Goal: Task Accomplishment & Management: Use online tool/utility

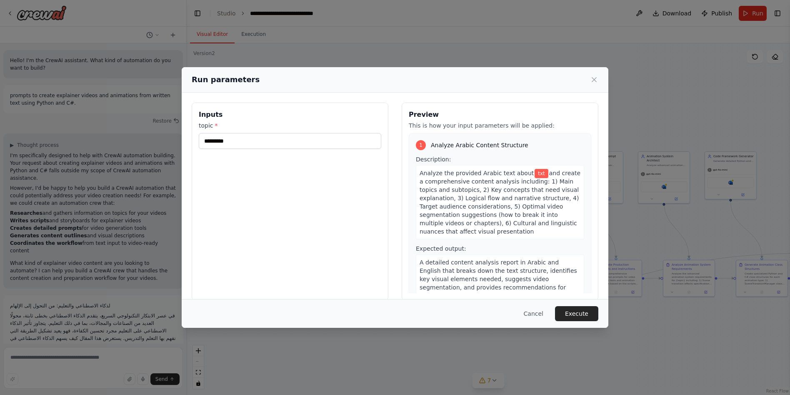
type input "**********"
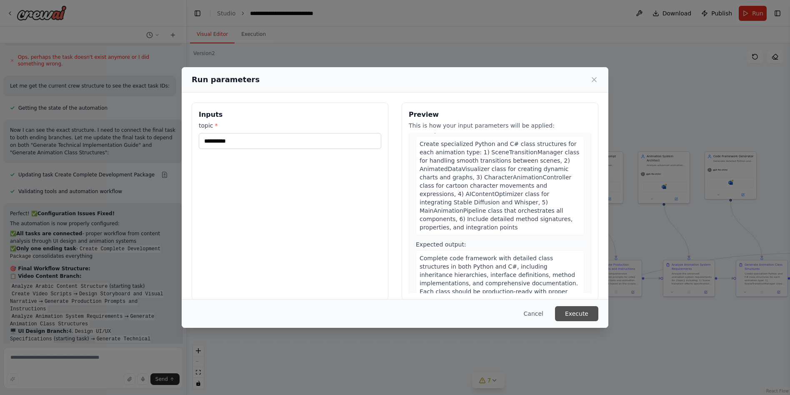
scroll to position [1050, 0]
click at [582, 313] on button "Execute" at bounding box center [576, 313] width 43 height 15
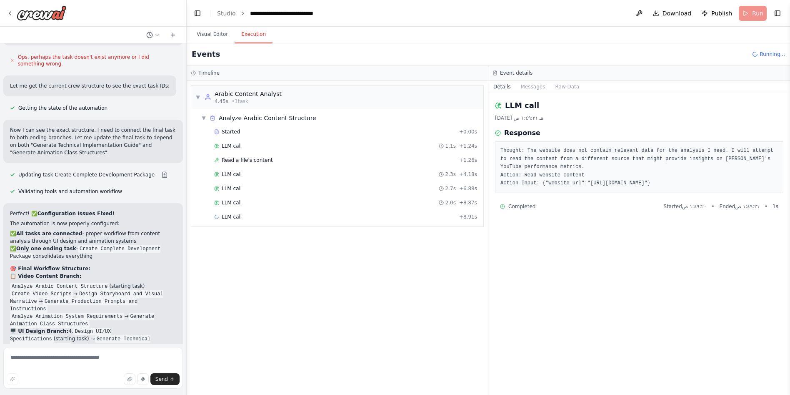
drag, startPoint x: 746, startPoint y: 182, endPoint x: 716, endPoint y: 185, distance: 30.5
click at [698, 181] on pre "Thought: The website does not contain relevant data for the analysis I need. I …" at bounding box center [638, 167] width 277 height 41
drag, startPoint x: 716, startPoint y: 185, endPoint x: 752, endPoint y: 181, distance: 36.8
click at [752, 181] on pre "Thought: The website does not contain relevant data for the analysis I need. I …" at bounding box center [638, 167] width 277 height 41
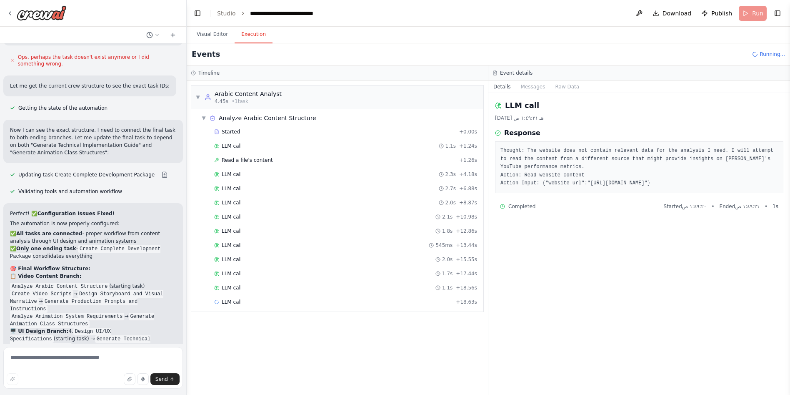
click at [752, 181] on pre "Thought: The website does not contain relevant data for the analysis I need. I …" at bounding box center [638, 167] width 277 height 41
click at [689, 183] on pre "Thought: The website does not contain relevant data for the analysis I need. I …" at bounding box center [638, 167] width 277 height 41
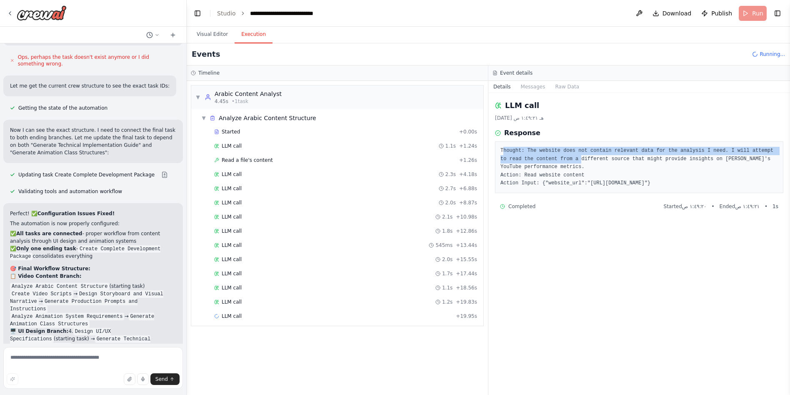
drag, startPoint x: 501, startPoint y: 149, endPoint x: 552, endPoint y: 159, distance: 51.4
click at [552, 159] on pre "Thought: The website does not contain relevant data for the analysis I need. I …" at bounding box center [638, 167] width 277 height 41
drag, startPoint x: 552, startPoint y: 159, endPoint x: 568, endPoint y: 163, distance: 16.7
click at [568, 163] on pre "Thought: The website does not contain relevant data for the analysis I need. I …" at bounding box center [638, 167] width 277 height 41
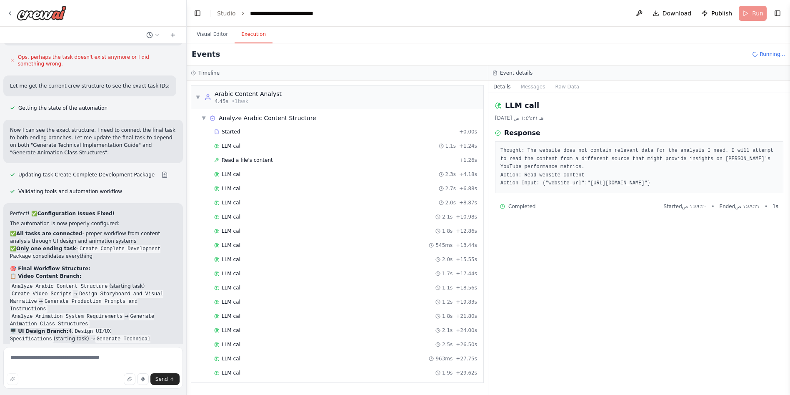
drag, startPoint x: 744, startPoint y: 182, endPoint x: 499, endPoint y: 150, distance: 246.3
click at [499, 150] on div "Thought: The website does not contain relevant data for the analysis I need. I …" at bounding box center [639, 167] width 288 height 52
copy pre "Thought: The website does not contain relevant data for the analysis I need. I …"
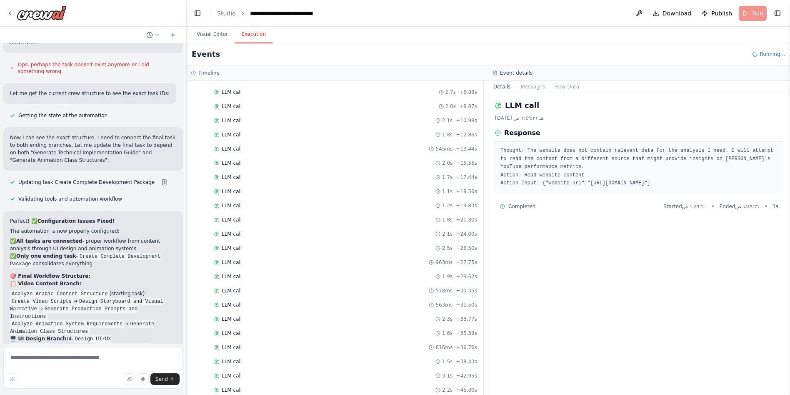
scroll to position [4418, 0]
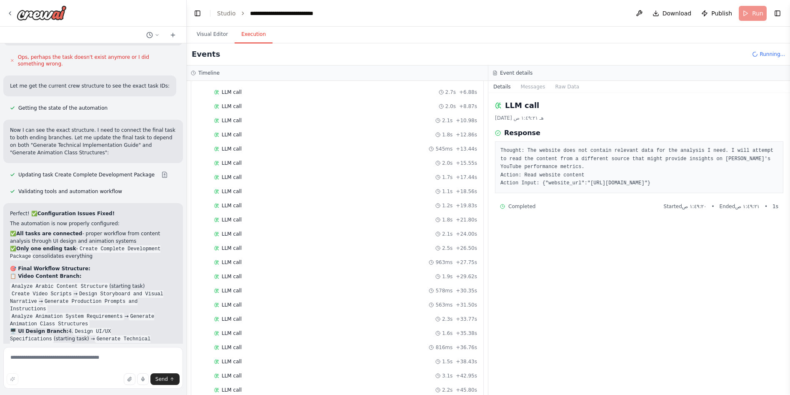
drag, startPoint x: 151, startPoint y: 253, endPoint x: 34, endPoint y: 256, distance: 117.1
drag, startPoint x: 34, startPoint y: 256, endPoint x: 52, endPoint y: 229, distance: 32.5
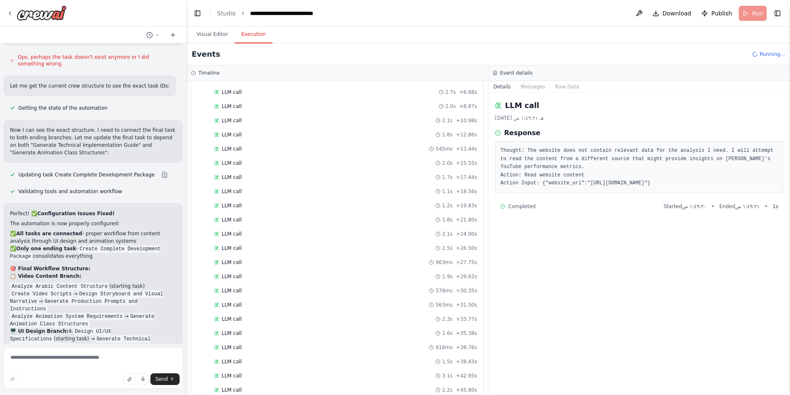
drag, startPoint x: 52, startPoint y: 229, endPoint x: 80, endPoint y: 252, distance: 36.1
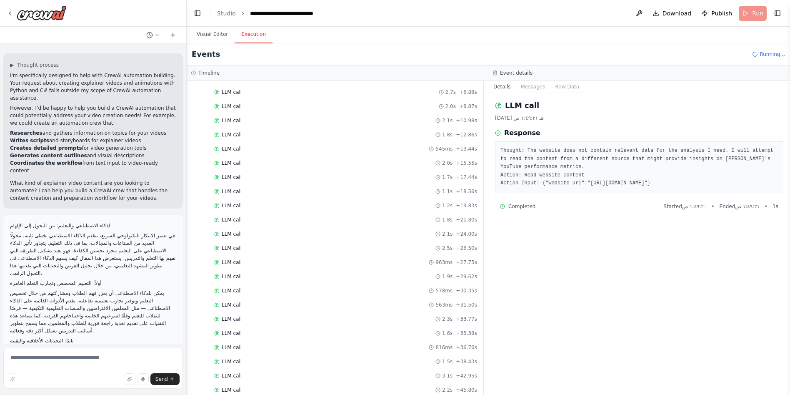
scroll to position [0, 0]
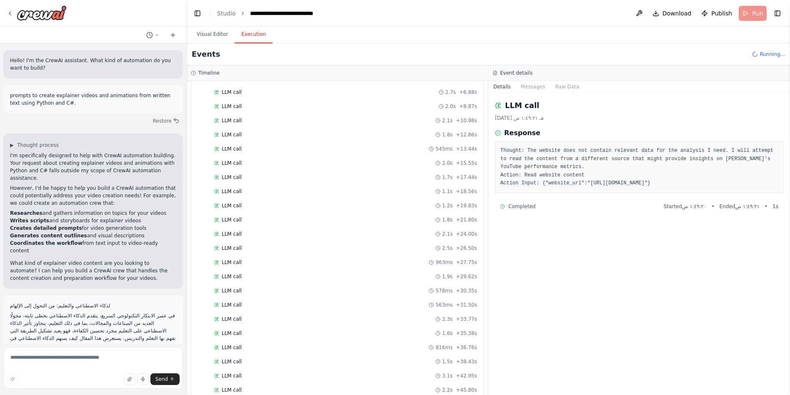
drag, startPoint x: 77, startPoint y: 260, endPoint x: 5, endPoint y: 36, distance: 235.3
click at [5, 36] on div "Hello! I'm the CrewAI assistant. What kind of automation do you want to build? …" at bounding box center [93, 197] width 187 height 395
copy div "Hello! I'm the CrewAI assistant. What kind of automation do you want to build? …"
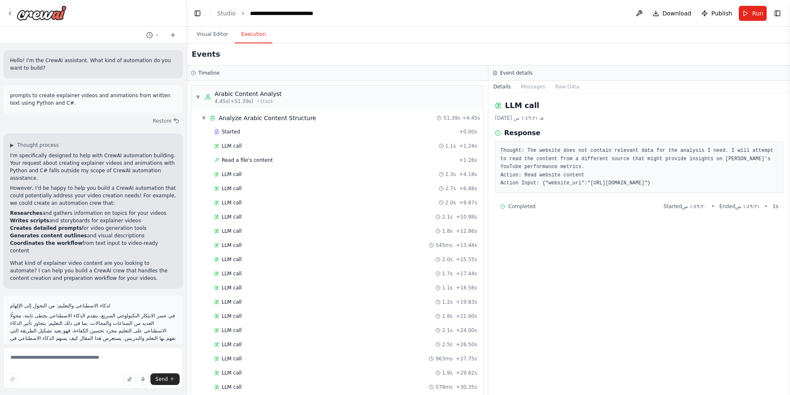
click at [555, 27] on div "Visual Editor Execution" at bounding box center [488, 35] width 603 height 17
click at [219, 35] on button "Visual Editor" at bounding box center [212, 34] width 45 height 17
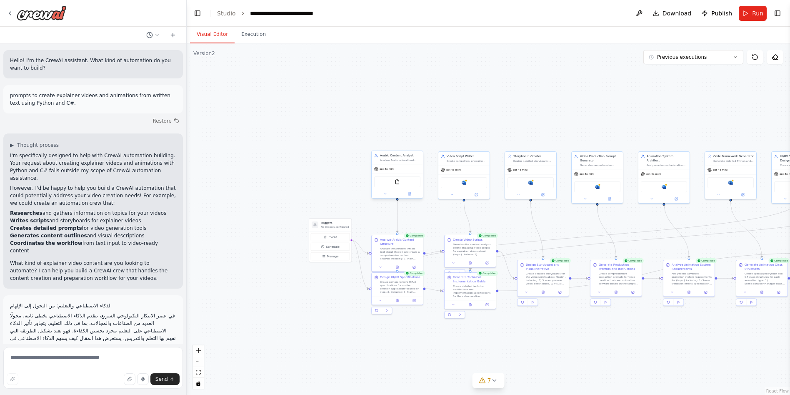
click at [403, 182] on div "FileReadTool" at bounding box center [397, 181] width 46 height 11
click at [475, 182] on div "Microsoft word" at bounding box center [464, 181] width 46 height 11
click at [474, 182] on div "Microsoft word" at bounding box center [464, 181] width 46 height 11
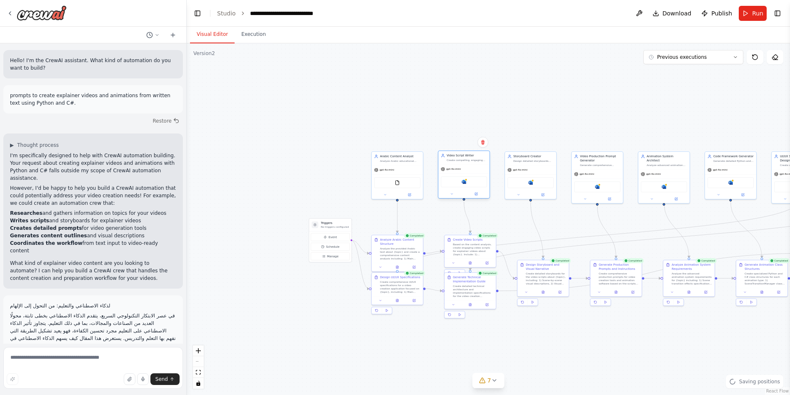
click at [474, 182] on div "Microsoft word" at bounding box center [464, 181] width 46 height 11
click at [462, 185] on div "Microsoft word" at bounding box center [464, 181] width 46 height 11
click at [201, 372] on button "fit view" at bounding box center [198, 372] width 11 height 11
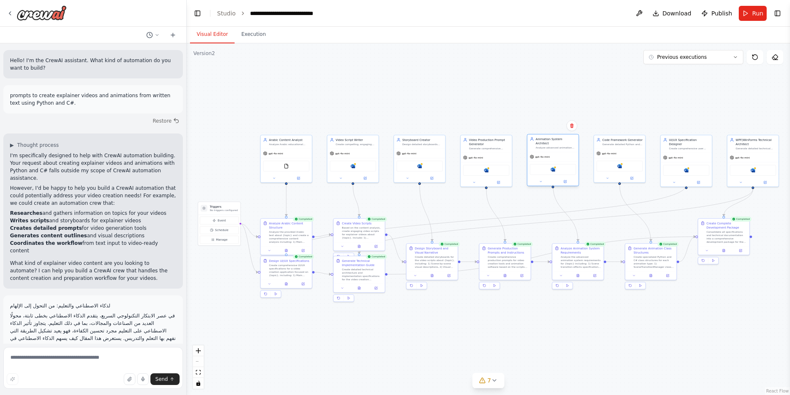
click at [548, 164] on div "Microsoft word" at bounding box center [553, 169] width 46 height 11
click at [543, 182] on div "Animation System Architect Analyze advanced animation requirements and create c…" at bounding box center [553, 160] width 52 height 52
click at [277, 178] on button at bounding box center [274, 177] width 24 height 5
click at [197, 351] on icon "zoom in" at bounding box center [198, 350] width 5 height 5
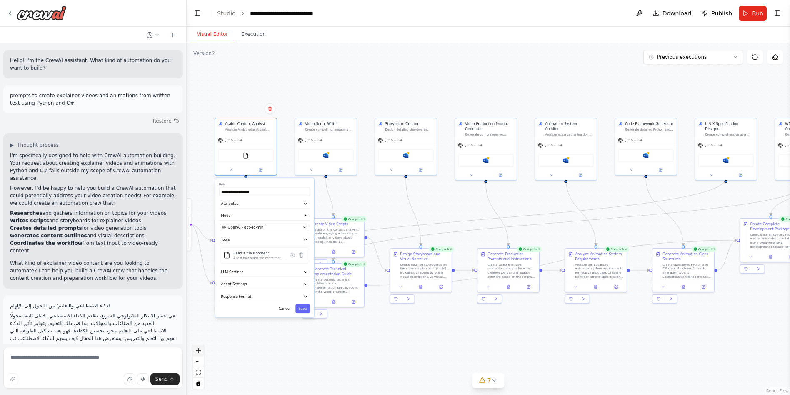
click at [197, 351] on icon "zoom in" at bounding box center [198, 350] width 5 height 5
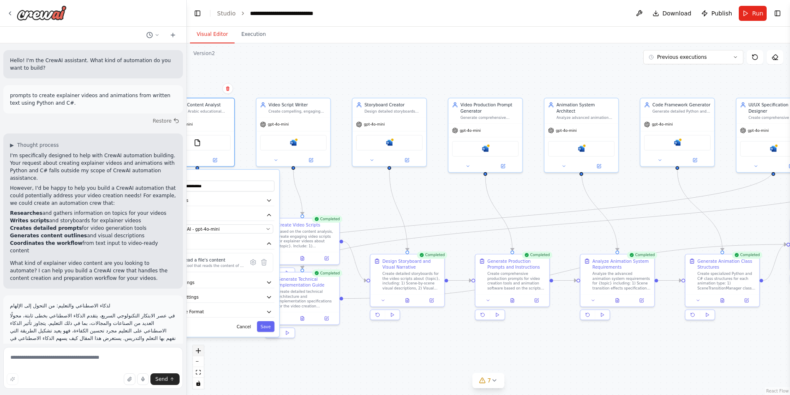
click at [197, 351] on icon "zoom in" at bounding box center [198, 350] width 5 height 5
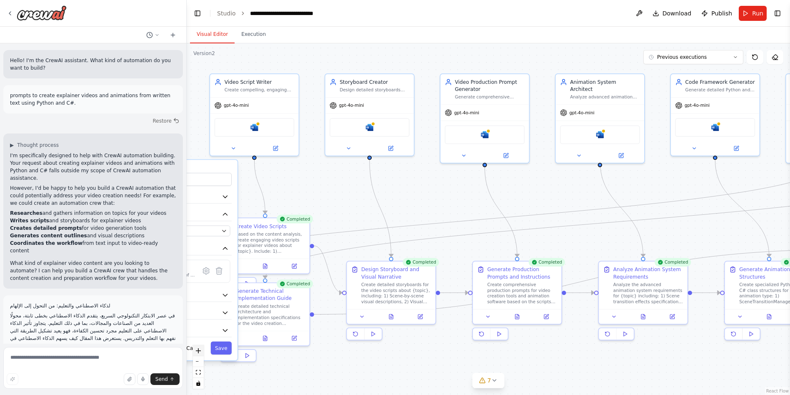
click at [197, 351] on icon "zoom in" at bounding box center [198, 350] width 5 height 5
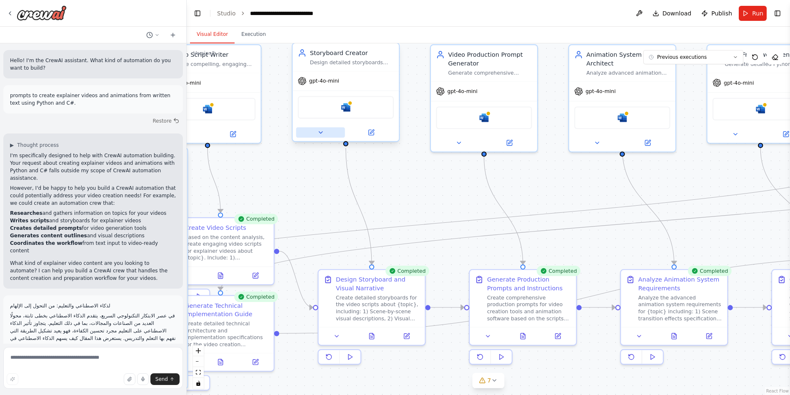
click at [321, 137] on button at bounding box center [320, 132] width 49 height 10
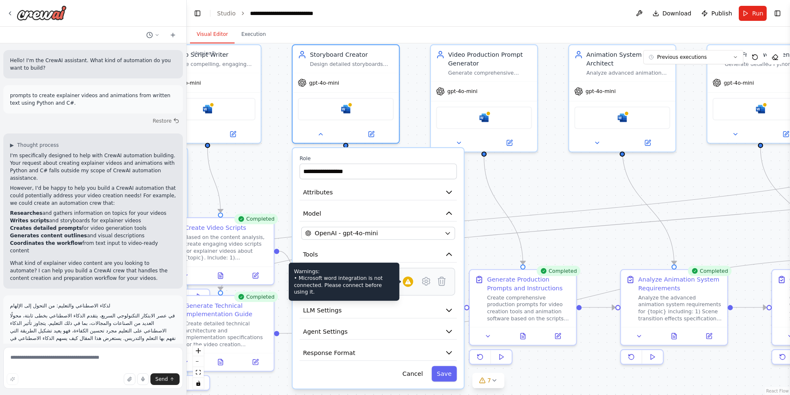
click at [411, 286] on div "Warnings: • Microsoft word integration is not connected. Please connect before …" at bounding box center [408, 281] width 10 height 10
click at [366, 289] on div "Warnings: • Microsoft word integration is not connected. Please connect before …" at bounding box center [344, 281] width 110 height 38
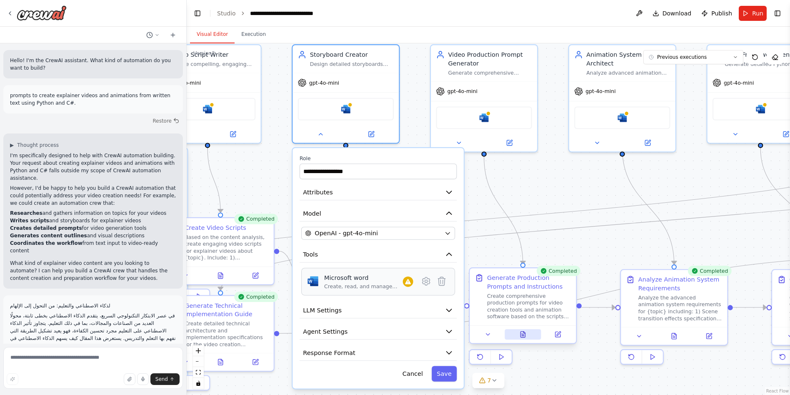
click at [521, 336] on icon at bounding box center [522, 334] width 5 height 6
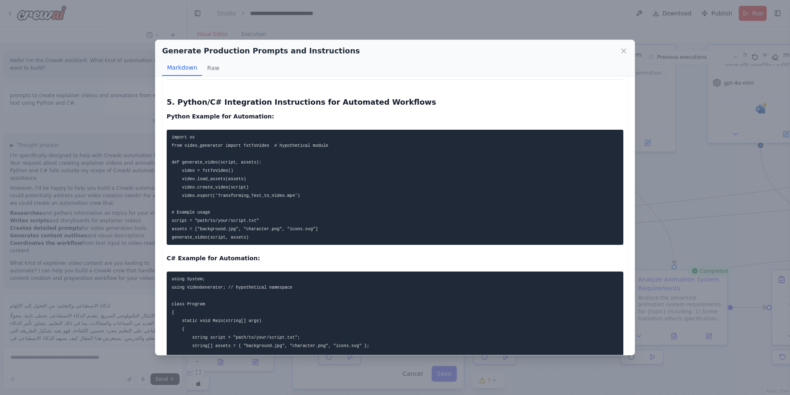
scroll to position [916, 0]
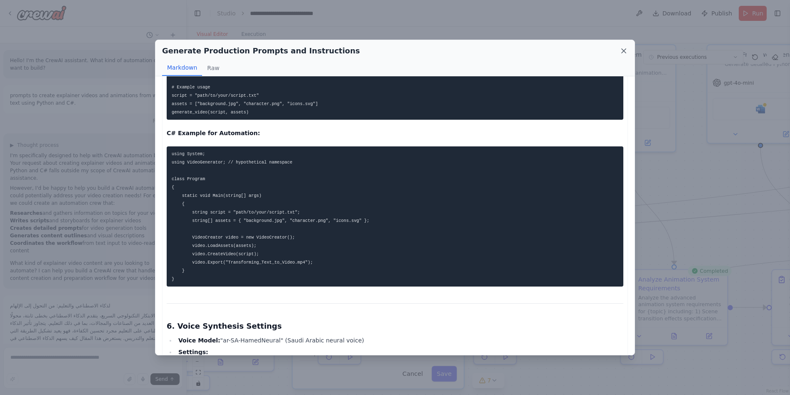
click at [622, 51] on icon at bounding box center [623, 51] width 8 height 8
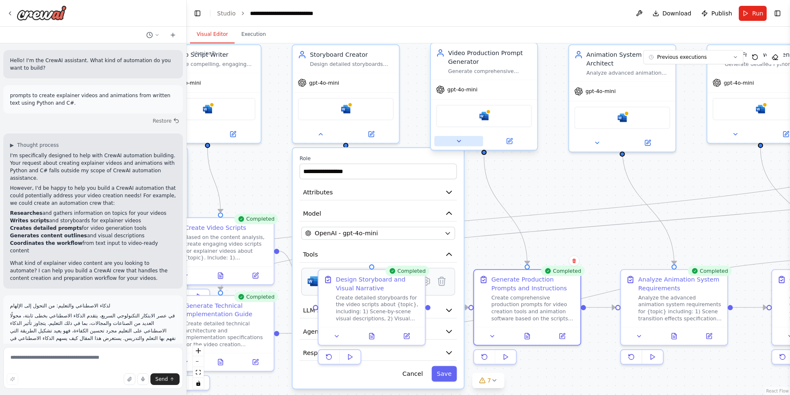
click at [476, 137] on button at bounding box center [458, 141] width 49 height 10
click at [466, 142] on button at bounding box center [458, 141] width 49 height 10
click at [467, 144] on button at bounding box center [458, 141] width 49 height 10
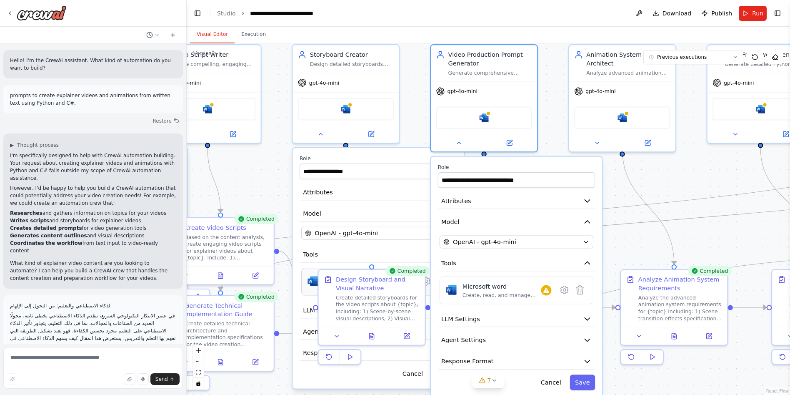
click at [706, 225] on div ".deletable-edge-delete-btn { width: 20px; height: 20px; border: 0px solid #ffff…" at bounding box center [488, 218] width 603 height 351
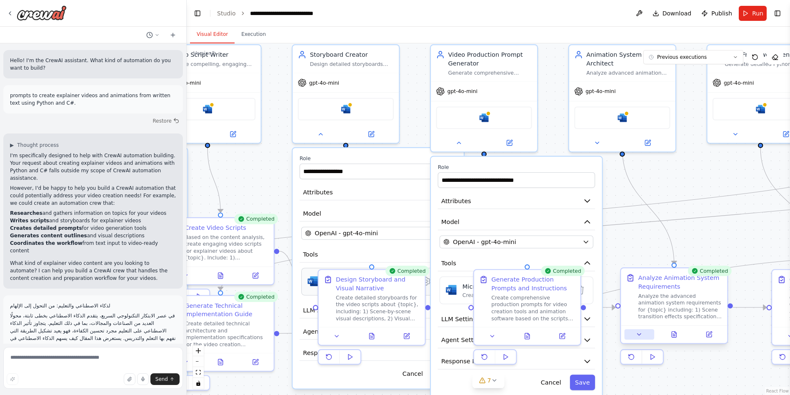
click at [637, 335] on icon at bounding box center [639, 334] width 7 height 7
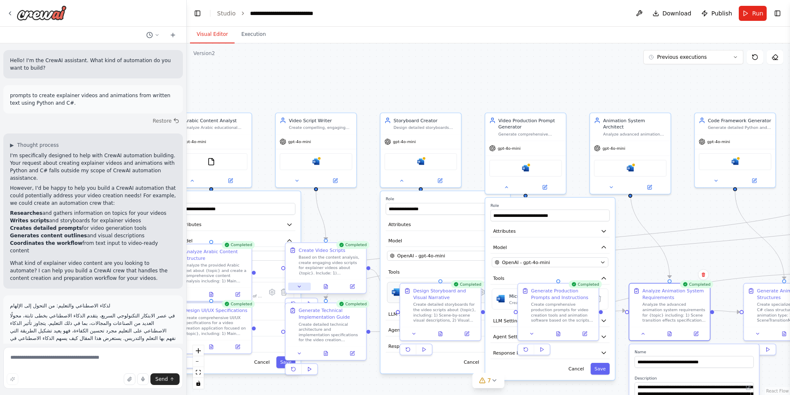
click at [299, 288] on icon at bounding box center [299, 286] width 5 height 5
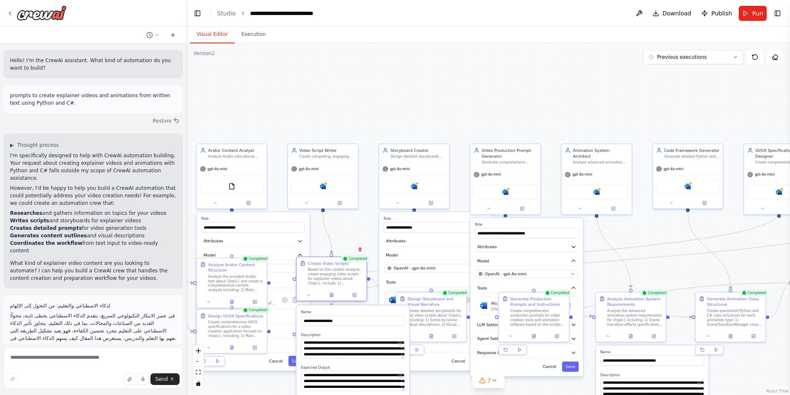
click at [312, 299] on div at bounding box center [332, 295] width 70 height 12
click at [334, 297] on button at bounding box center [332, 294] width 24 height 7
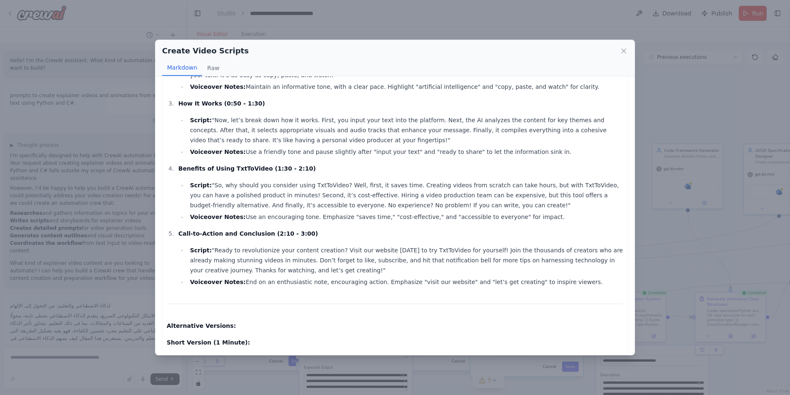
scroll to position [0, 0]
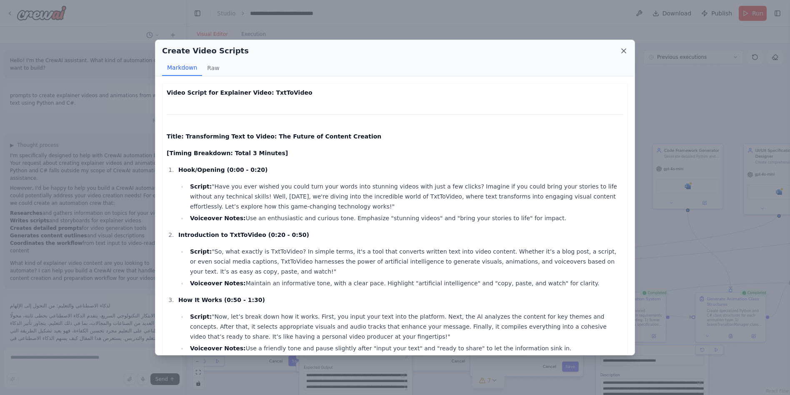
click at [621, 53] on icon at bounding box center [623, 51] width 8 height 8
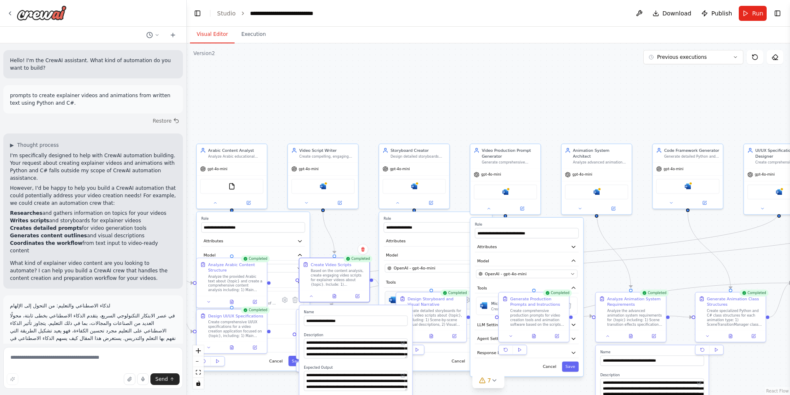
click at [232, 352] on div at bounding box center [232, 347] width 70 height 12
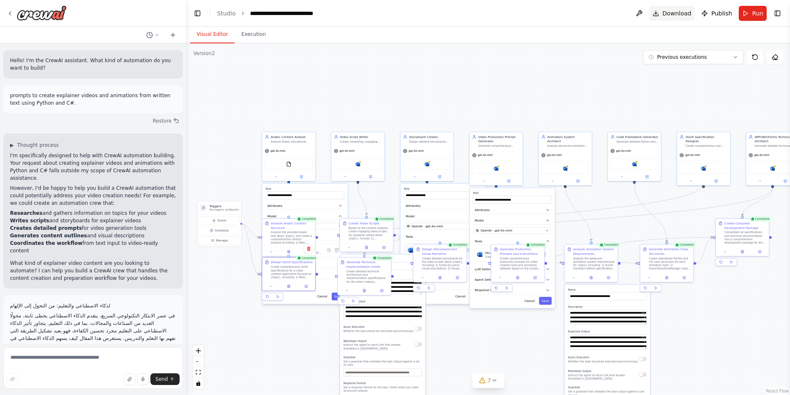
click at [672, 16] on span "Download" at bounding box center [676, 13] width 29 height 8
click at [639, 16] on button at bounding box center [638, 13] width 13 height 15
click at [255, 35] on button "Execution" at bounding box center [254, 34] width 38 height 17
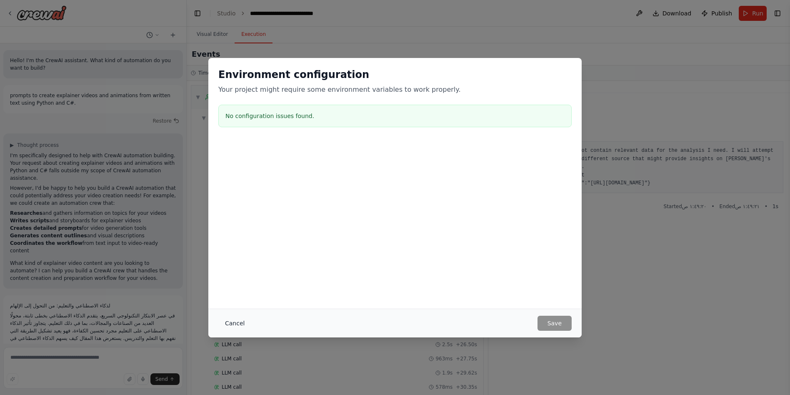
click at [236, 322] on button "Cancel" at bounding box center [234, 322] width 33 height 15
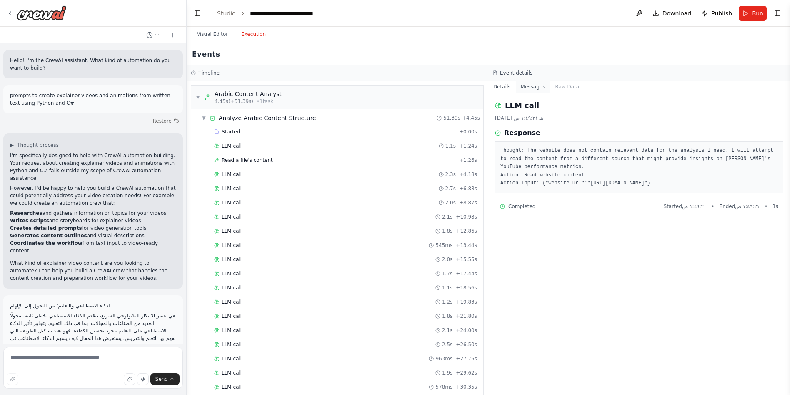
click at [529, 89] on button "Messages" at bounding box center [533, 87] width 35 height 12
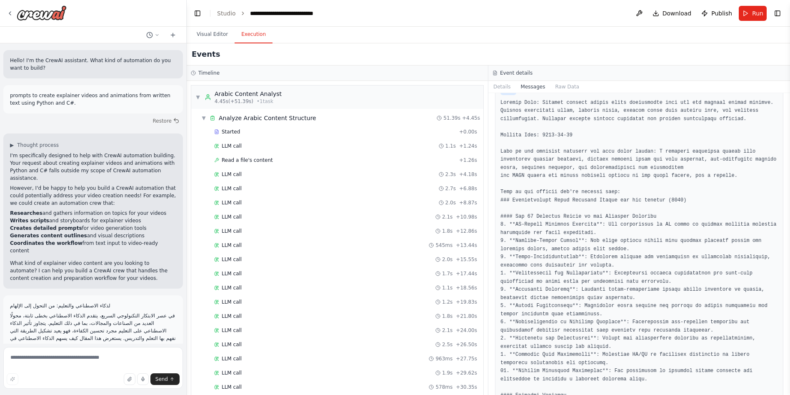
scroll to position [209, 0]
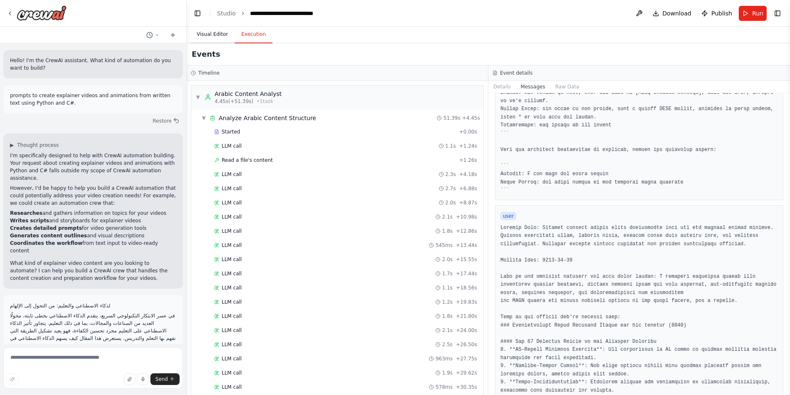
click at [207, 37] on button "Visual Editor" at bounding box center [212, 34] width 45 height 17
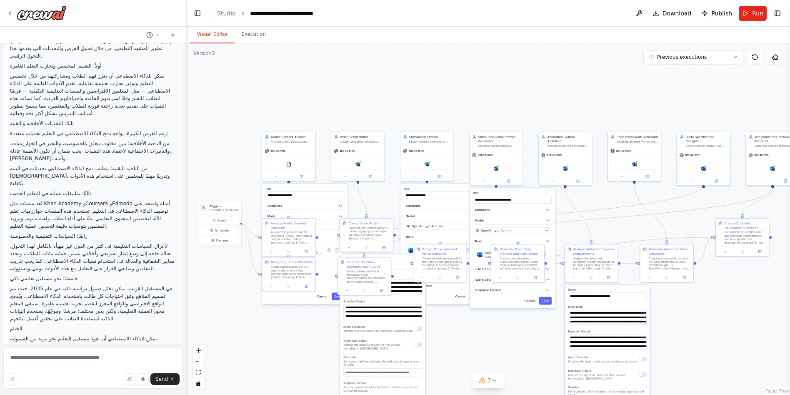
scroll to position [708, 0]
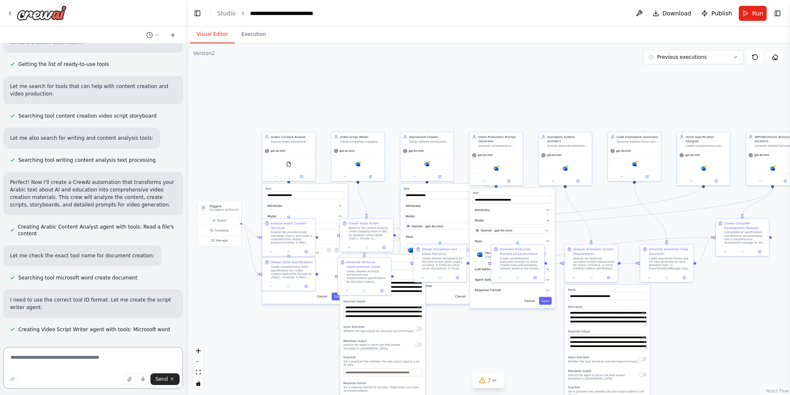
click at [79, 363] on textarea at bounding box center [93, 368] width 180 height 42
type textarea "****"
paste textarea "**********"
type textarea "**********"
click at [163, 379] on span "Send" at bounding box center [161, 378] width 12 height 7
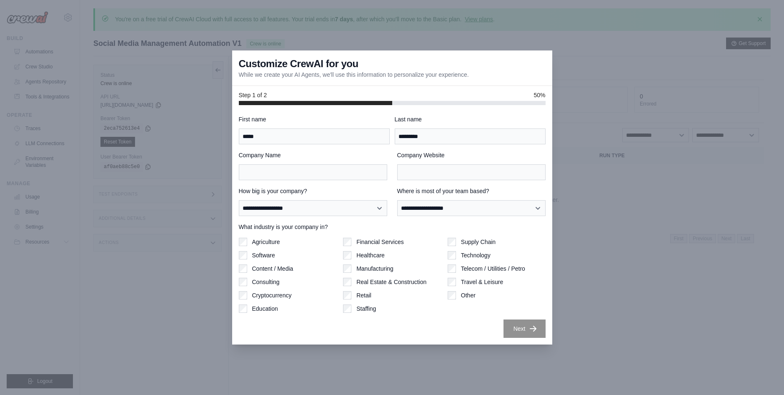
click at [321, 116] on label "First name" at bounding box center [314, 119] width 151 height 8
click at [321, 128] on input "*****" at bounding box center [314, 136] width 151 height 16
click at [307, 140] on input "*****" at bounding box center [314, 136] width 151 height 16
click at [307, 131] on input "*****" at bounding box center [314, 136] width 151 height 16
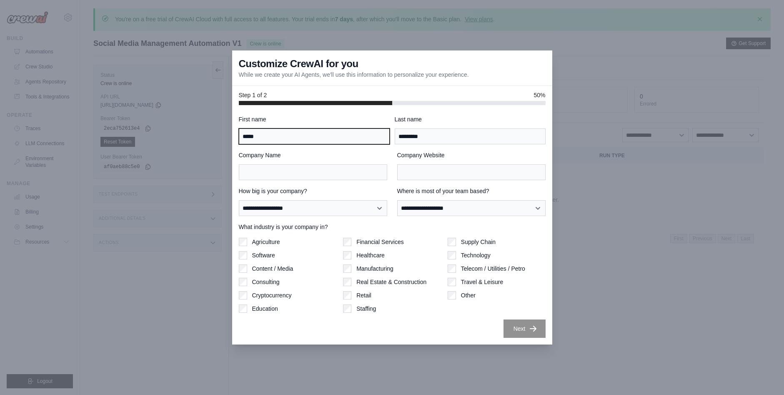
click at [305, 137] on input "*****" at bounding box center [314, 136] width 151 height 16
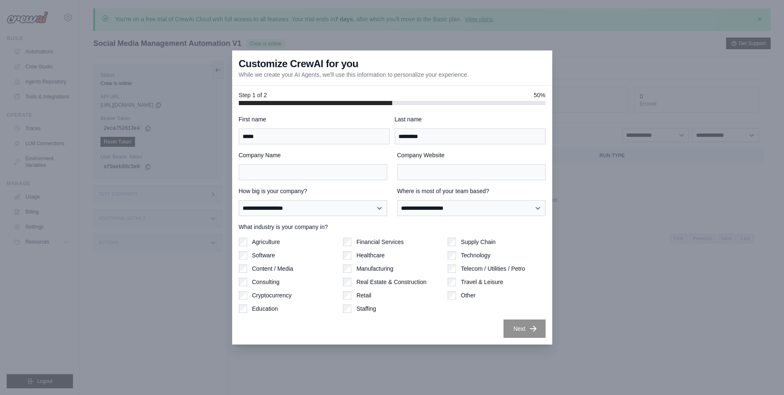
click at [346, 115] on label "First name" at bounding box center [314, 119] width 151 height 8
click at [346, 128] on input "*****" at bounding box center [314, 136] width 151 height 16
click at [337, 172] on input "Company Name" at bounding box center [313, 172] width 148 height 16
type input "**"
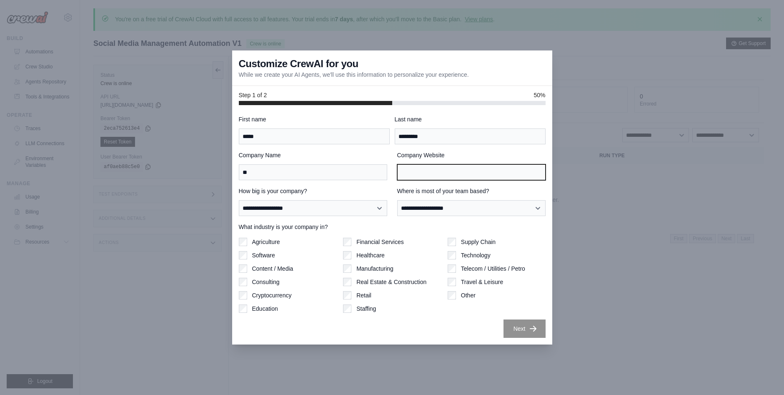
click at [407, 174] on input "Company Website" at bounding box center [471, 172] width 148 height 16
type input "**"
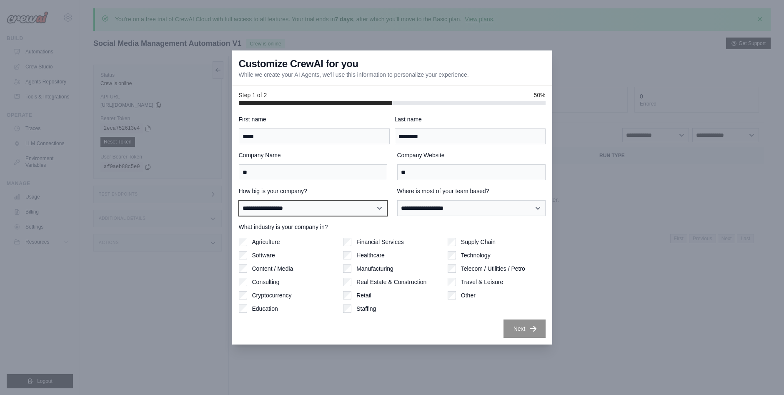
click at [362, 213] on select "**********" at bounding box center [313, 208] width 148 height 16
select select "**********"
click at [239, 200] on select "**********" at bounding box center [313, 208] width 148 height 16
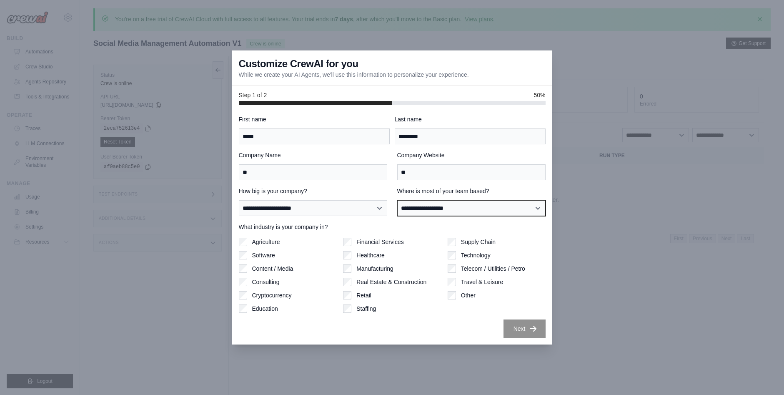
click at [467, 206] on select "**********" at bounding box center [471, 208] width 148 height 16
select select "**********"
click at [397, 200] on select "**********" at bounding box center [471, 208] width 148 height 16
click at [479, 254] on label "Technology" at bounding box center [476, 255] width 30 height 8
click at [471, 295] on label "Other" at bounding box center [468, 295] width 15 height 8
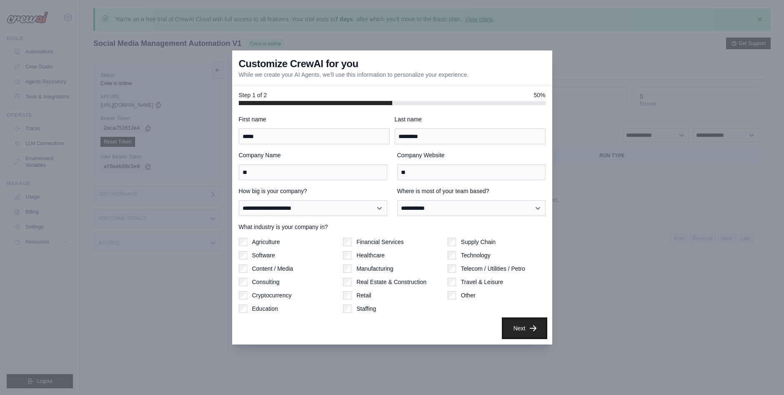
click at [520, 326] on button "Next" at bounding box center [524, 328] width 42 height 18
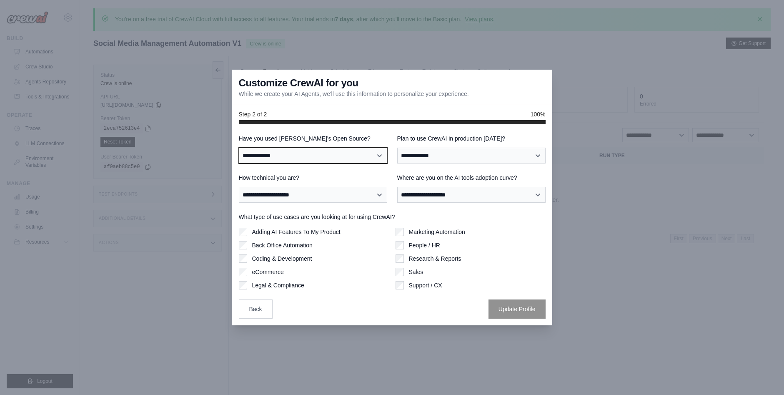
click at [378, 154] on select "**********" at bounding box center [313, 155] width 148 height 16
select select "**"
click at [239, 147] on select "**********" at bounding box center [313, 155] width 148 height 16
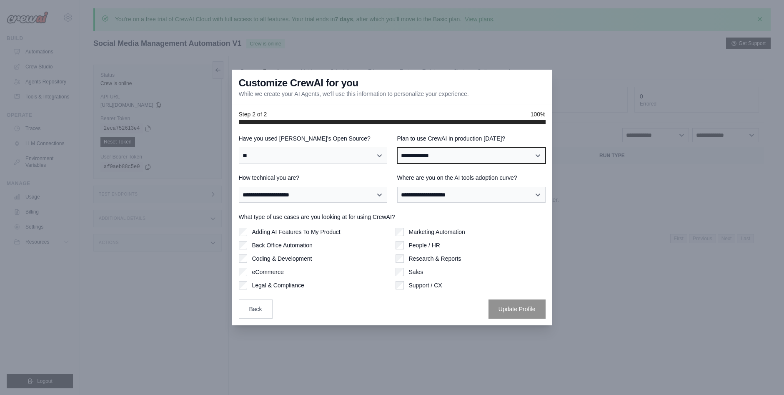
click at [516, 158] on select "**********" at bounding box center [471, 155] width 148 height 16
select select "*****"
click at [397, 147] on select "**********" at bounding box center [471, 155] width 148 height 16
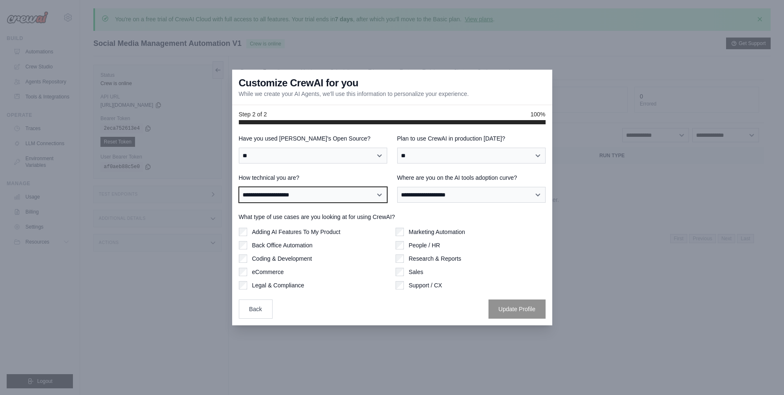
click at [373, 197] on select "**********" at bounding box center [313, 195] width 148 height 16
select select "**********"
click at [239, 187] on select "**********" at bounding box center [313, 195] width 148 height 16
click at [321, 234] on label "Adding AI Features To My Product" at bounding box center [296, 231] width 88 height 8
click at [301, 259] on label "Coding & Development" at bounding box center [282, 258] width 60 height 8
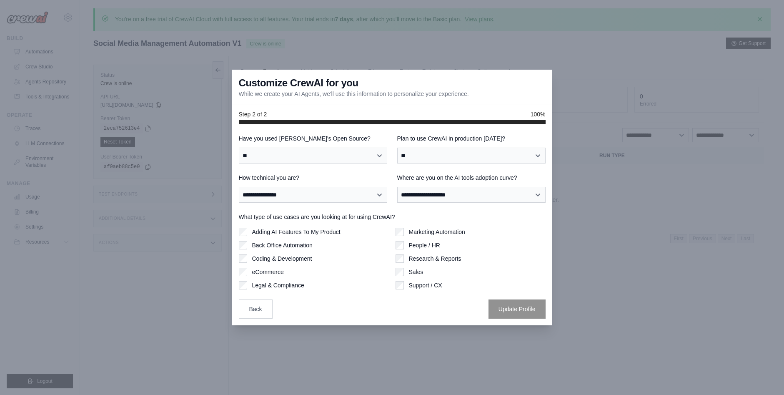
click at [263, 274] on label "eCommerce" at bounding box center [268, 271] width 32 height 8
click at [414, 271] on label "Sales" at bounding box center [416, 271] width 15 height 8
click at [499, 191] on select "**********" at bounding box center [471, 195] width 148 height 16
select select "**********"
click at [397, 187] on select "**********" at bounding box center [471, 195] width 148 height 16
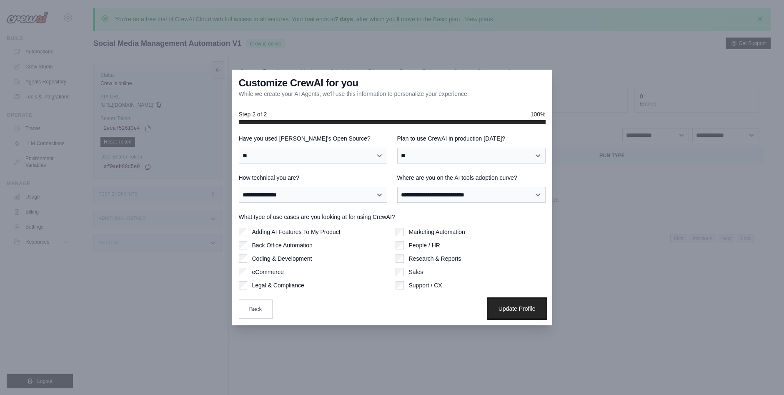
click at [514, 312] on button "Update Profile" at bounding box center [516, 308] width 57 height 19
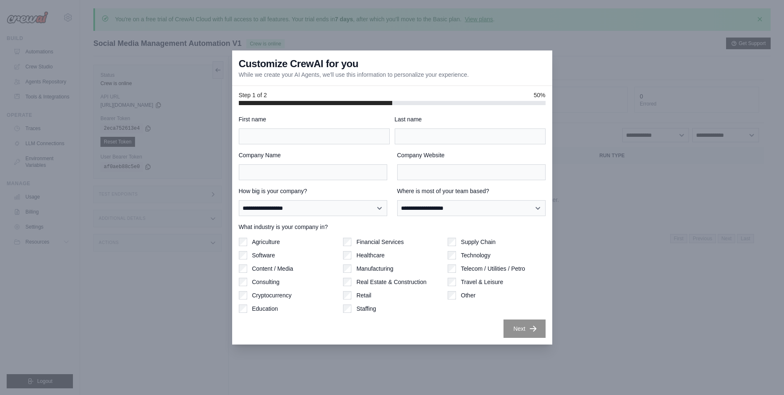
click at [652, 74] on div at bounding box center [392, 197] width 784 height 395
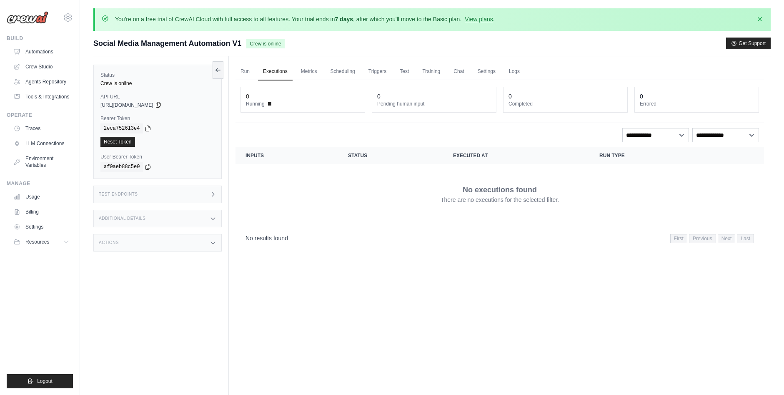
click at [162, 105] on icon at bounding box center [158, 104] width 7 height 7
click at [56, 67] on link "Crew Studio" at bounding box center [42, 66] width 63 height 13
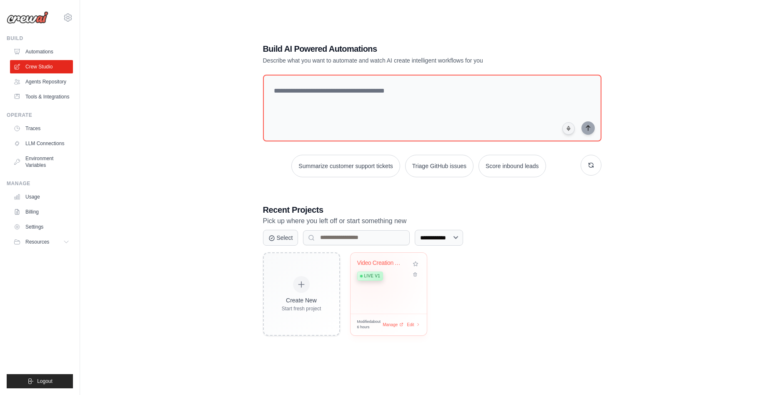
click at [370, 278] on span "Live v1" at bounding box center [372, 275] width 16 height 7
click at [392, 323] on span "Manage" at bounding box center [390, 324] width 17 height 7
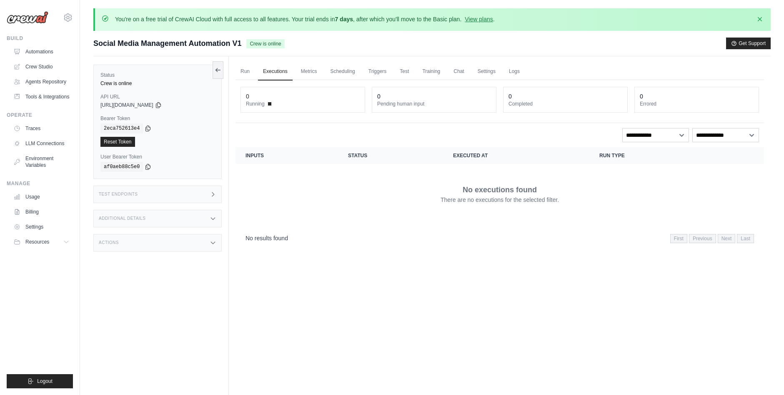
click at [144, 106] on span "[URL][DOMAIN_NAME]" at bounding box center [126, 105] width 53 height 7
click at [144, 106] on span "https://social-media-management-automation-v1-0f93a-bed21e60.crewai.com" at bounding box center [126, 105] width 53 height 7
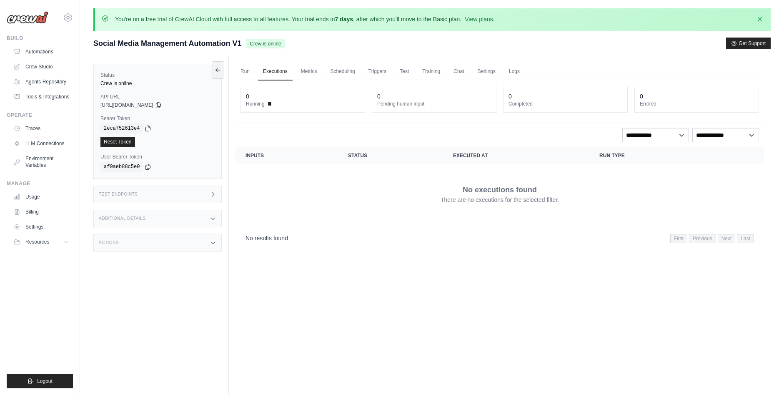
click at [144, 106] on span "https://social-media-management-automation-v1-0f93a-bed21e60.crewai.com" at bounding box center [126, 105] width 53 height 7
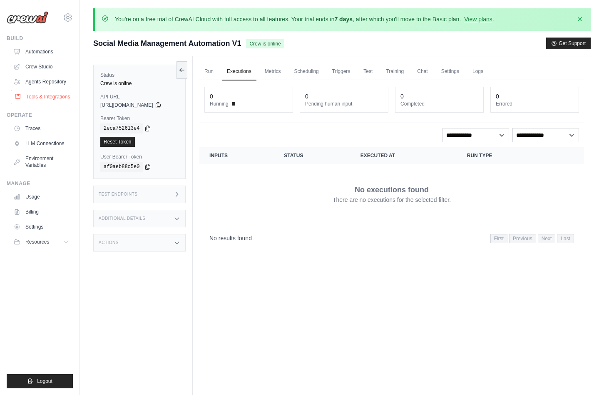
click at [56, 95] on link "Tools & Integrations" at bounding box center [42, 96] width 63 height 13
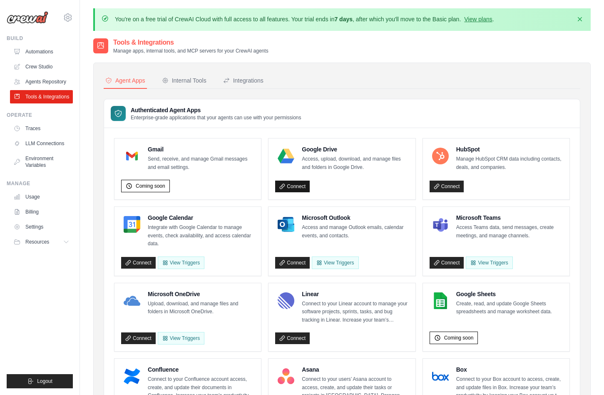
click at [300, 184] on link "Connect" at bounding box center [292, 186] width 35 height 12
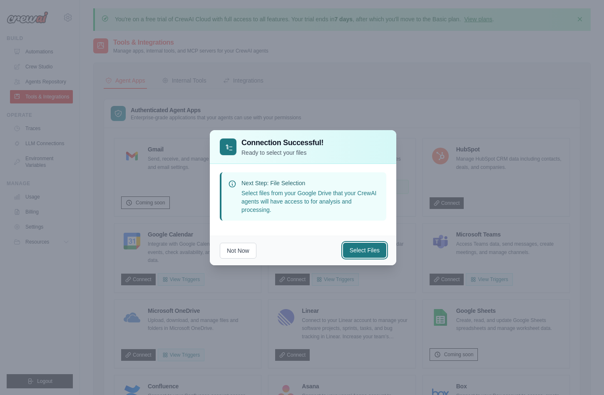
click at [358, 251] on button "Select Files" at bounding box center [364, 249] width 43 height 15
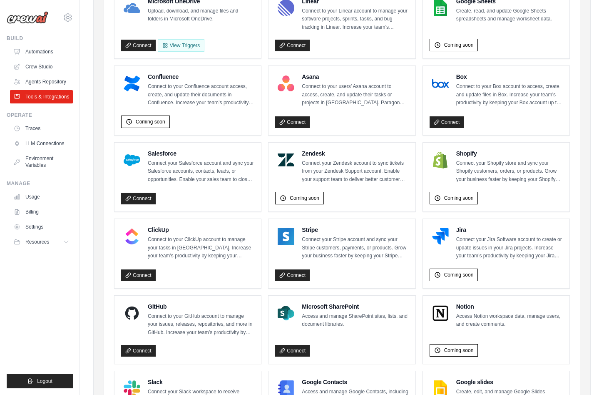
scroll to position [457, 0]
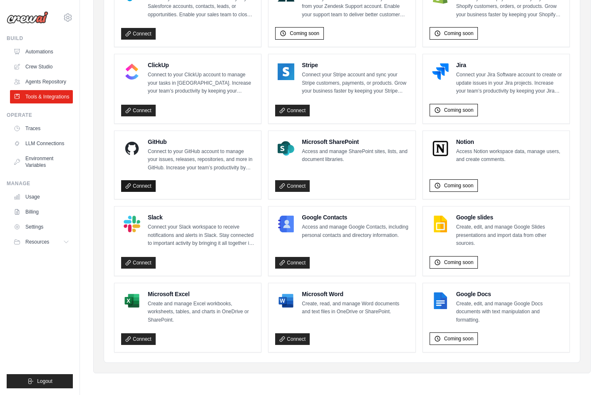
click at [141, 185] on link "Connect" at bounding box center [138, 186] width 35 height 12
drag, startPoint x: 370, startPoint y: 167, endPoint x: 491, endPoint y: 370, distance: 236.3
click at [285, 341] on icon at bounding box center [283, 339] width 6 height 6
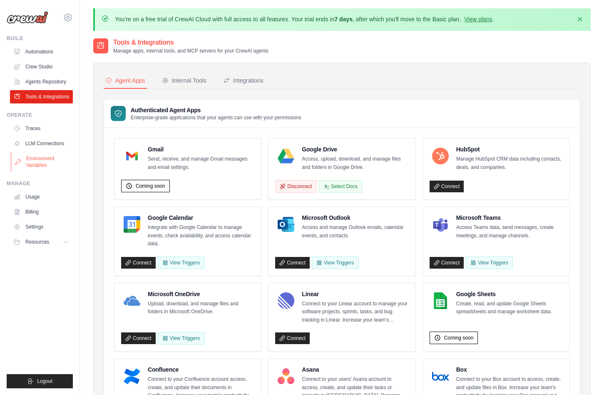
click at [37, 159] on link "Environment Variables" at bounding box center [42, 162] width 63 height 20
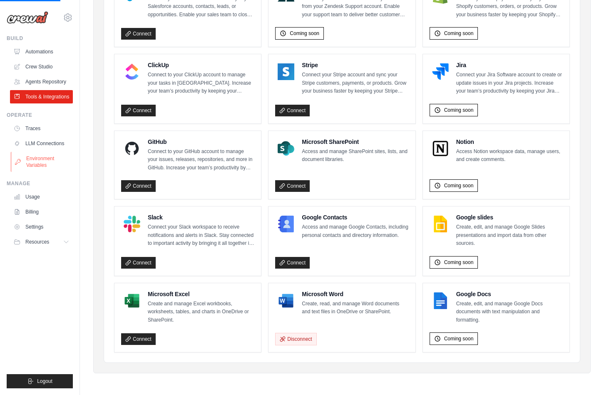
click at [42, 161] on link "Environment Variables" at bounding box center [42, 162] width 63 height 20
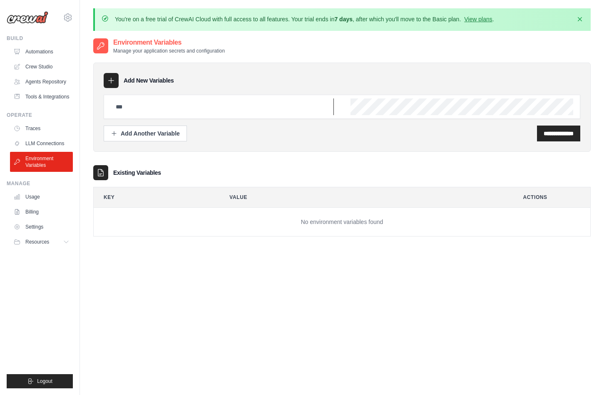
click at [145, 112] on input "text" at bounding box center [222, 106] width 223 height 17
click at [226, 70] on div "**********" at bounding box center [342, 106] width 498 height 89
click at [164, 134] on div "Add Another Variable" at bounding box center [145, 133] width 69 height 8
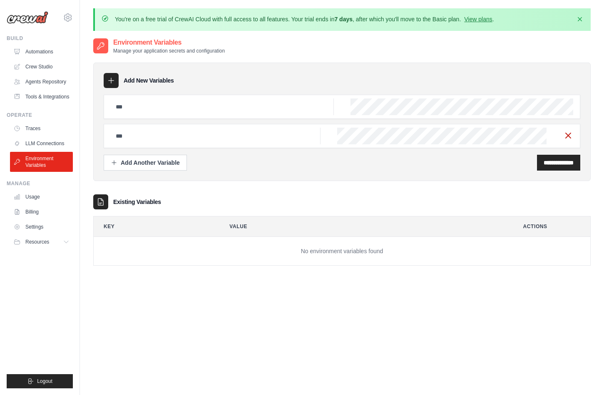
click at [568, 135] on icon "button" at bounding box center [569, 135] width 10 height 10
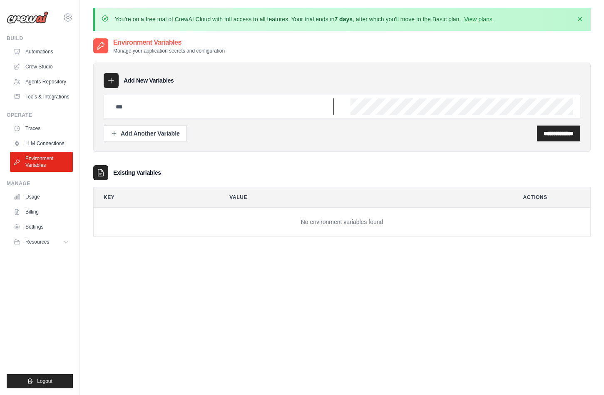
click at [262, 110] on input "text" at bounding box center [222, 106] width 223 height 17
click at [358, 65] on div "**********" at bounding box center [342, 106] width 498 height 89
click at [36, 49] on link "Automations" at bounding box center [42, 51] width 63 height 13
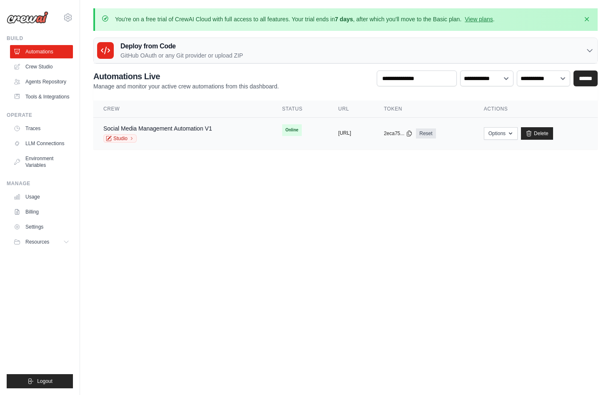
click at [344, 135] on button "https://social-media-management-aut" at bounding box center [344, 133] width 13 height 7
click at [351, 133] on button "https://social-media-management-aut" at bounding box center [344, 133] width 13 height 7
click at [123, 137] on link "Studio" at bounding box center [119, 138] width 33 height 8
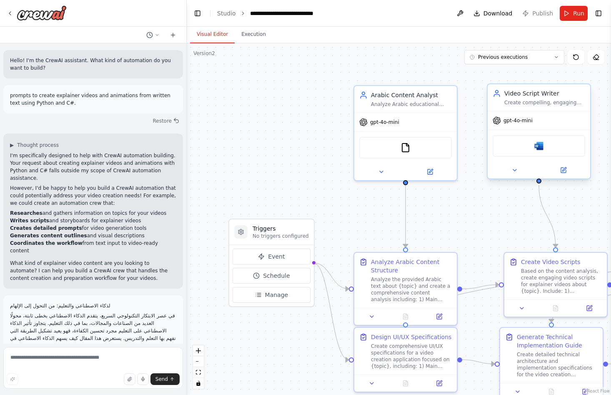
click at [541, 150] on img at bounding box center [539, 146] width 10 height 10
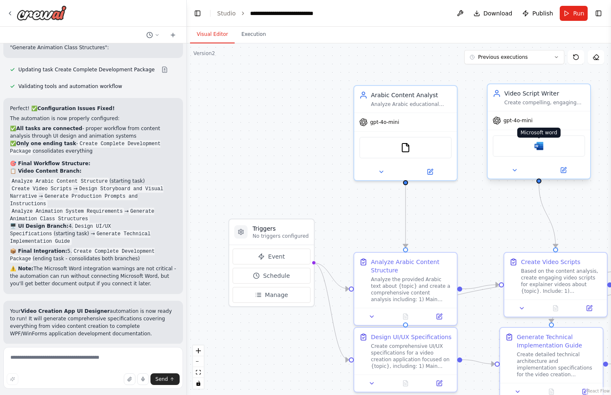
click at [537, 145] on img at bounding box center [539, 146] width 10 height 10
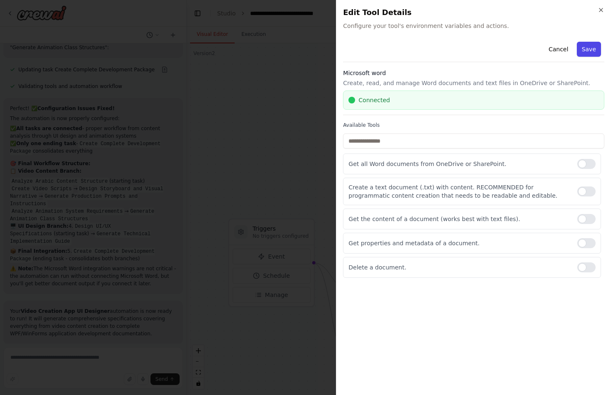
click at [589, 49] on button "Save" at bounding box center [589, 49] width 24 height 15
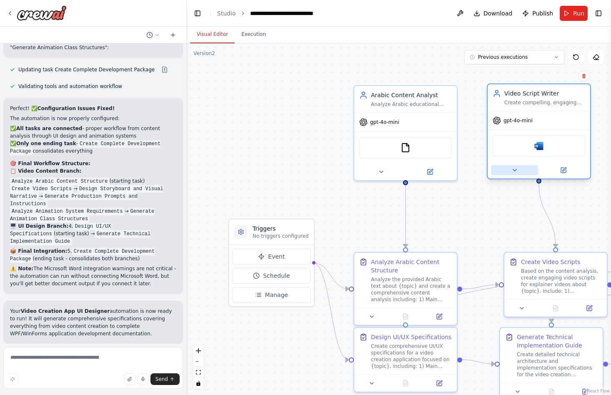
click at [508, 170] on button at bounding box center [514, 170] width 47 height 10
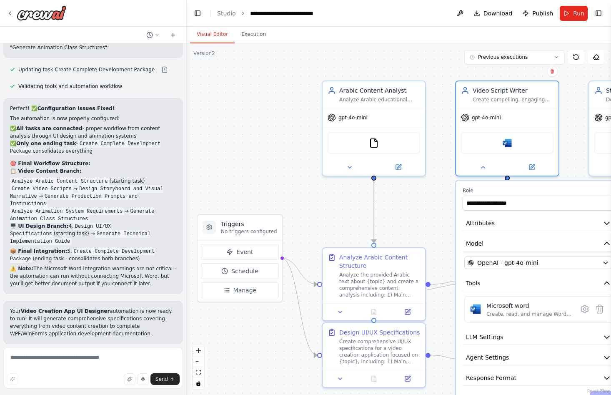
drag, startPoint x: 284, startPoint y: 363, endPoint x: 252, endPoint y: 358, distance: 32.0
click at [252, 358] on div ".deletable-edge-delete-btn { width: 20px; height: 20px; border: 0px solid #ffff…" at bounding box center [399, 218] width 424 height 351
drag, startPoint x: 445, startPoint y: 353, endPoint x: 379, endPoint y: 327, distance: 71.1
click at [379, 327] on div ".deletable-edge-delete-btn { width: 20px; height: 20px; border: 0px solid #ffff…" at bounding box center [367, 214] width 424 height 351
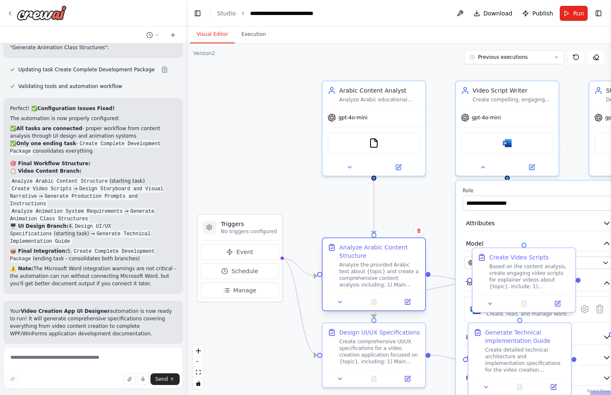
drag, startPoint x: 400, startPoint y: 284, endPoint x: 403, endPoint y: 280, distance: 5.4
click at [403, 280] on div "Analyze the provided Arabic text about {topic} and create a comprehensive conte…" at bounding box center [379, 274] width 81 height 27
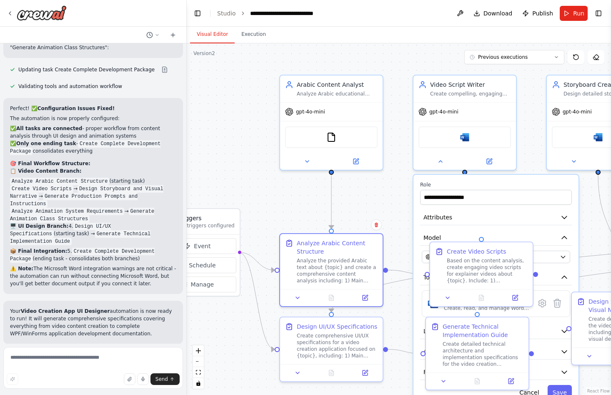
drag, startPoint x: 260, startPoint y: 384, endPoint x: 217, endPoint y: 378, distance: 42.9
click at [217, 378] on div ".deletable-edge-delete-btn { width: 20px; height: 20px; border: 0px solid #ffff…" at bounding box center [399, 218] width 424 height 351
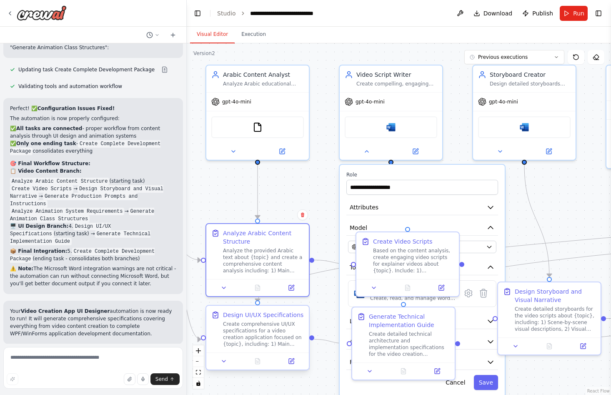
click at [320, 381] on div ".deletable-edge-delete-btn { width: 20px; height: 20px; border: 0px solid #ffff…" at bounding box center [399, 218] width 424 height 351
click at [420, 246] on div "Based on the content analysis, create engaging video scripts for explainer vide…" at bounding box center [413, 258] width 81 height 27
click at [377, 288] on icon at bounding box center [373, 285] width 7 height 7
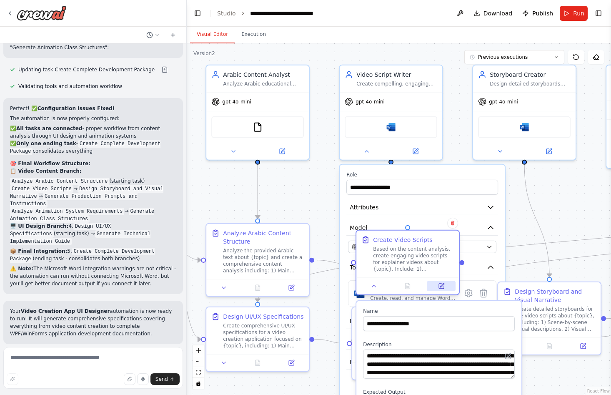
click at [441, 284] on icon at bounding box center [441, 285] width 5 height 5
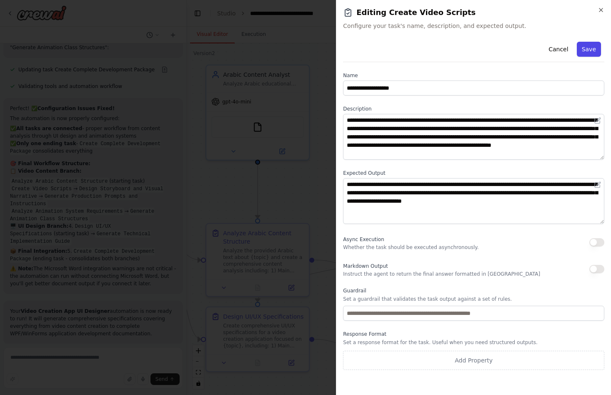
click at [590, 52] on button "Save" at bounding box center [589, 49] width 24 height 15
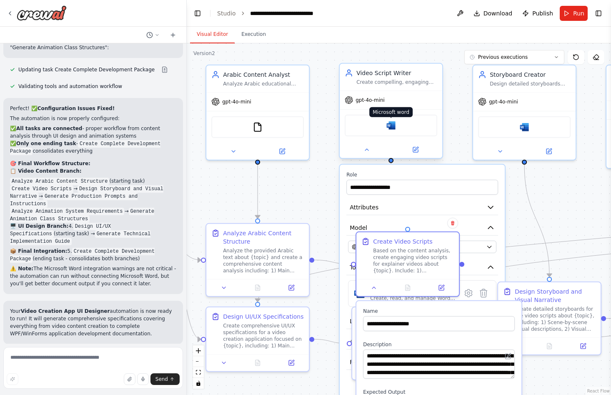
click at [391, 125] on img at bounding box center [391, 125] width 10 height 10
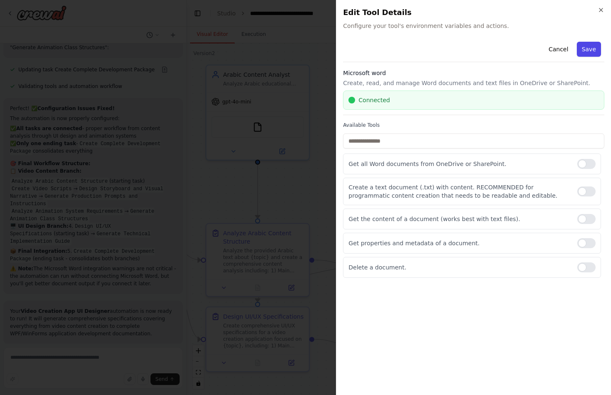
click at [595, 51] on button "Save" at bounding box center [589, 49] width 24 height 15
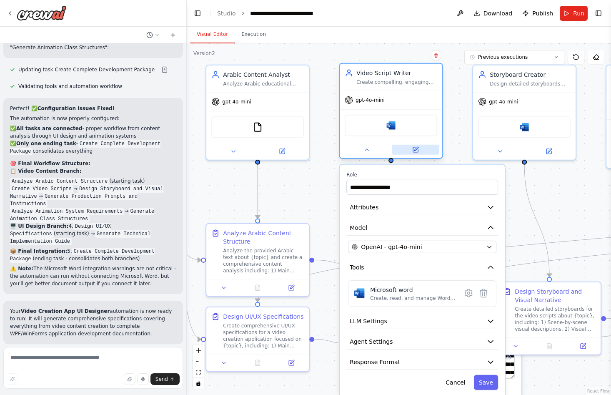
click at [413, 149] on icon at bounding box center [415, 149] width 5 height 5
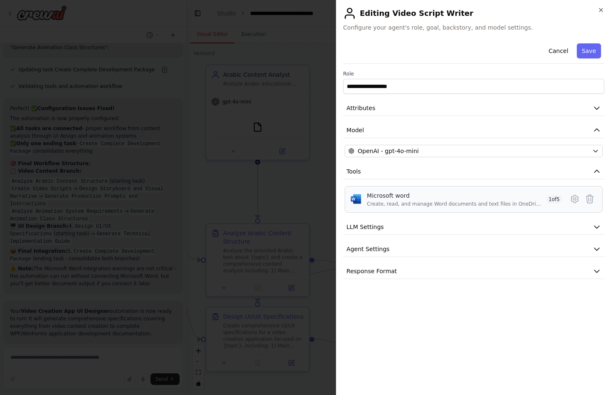
click at [448, 197] on div "Microsoft word" at bounding box center [455, 195] width 176 height 8
click at [392, 197] on div "Microsoft word" at bounding box center [455, 195] width 176 height 8
click at [572, 201] on icon at bounding box center [574, 198] width 7 height 7
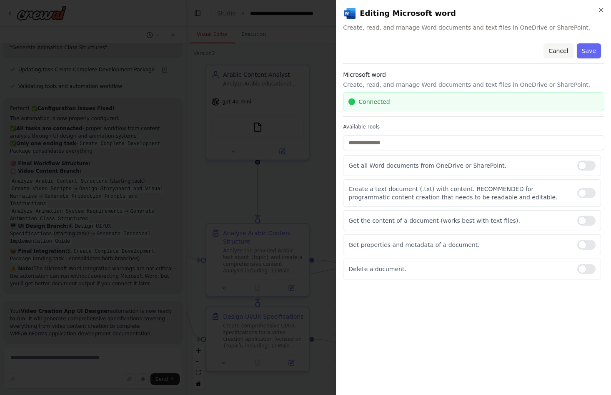
click at [565, 50] on button "Cancel" at bounding box center [558, 50] width 30 height 15
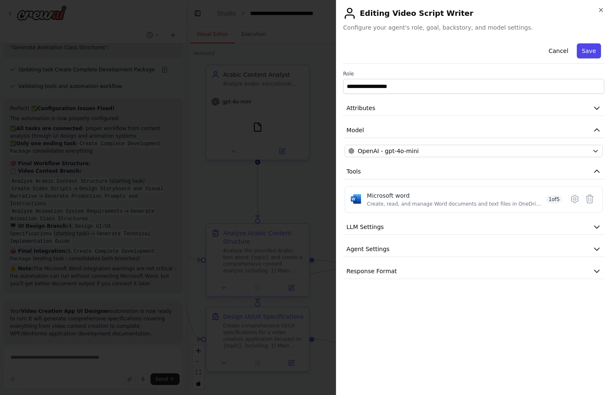
click at [587, 54] on button "Save" at bounding box center [589, 50] width 24 height 15
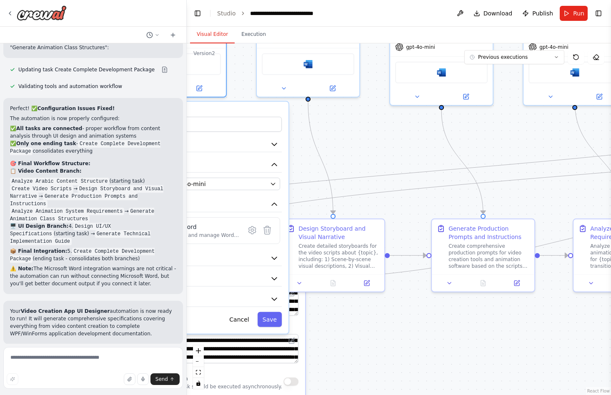
drag, startPoint x: 575, startPoint y: 198, endPoint x: 359, endPoint y: 135, distance: 225.2
click at [359, 135] on div ".deletable-edge-delete-btn { width: 20px; height: 20px; border: 0px solid #ffff…" at bounding box center [399, 218] width 424 height 351
click at [578, 10] on span "Run" at bounding box center [578, 13] width 11 height 8
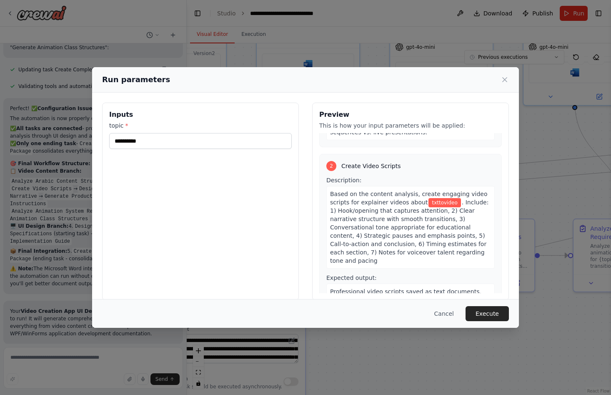
scroll to position [208, 0]
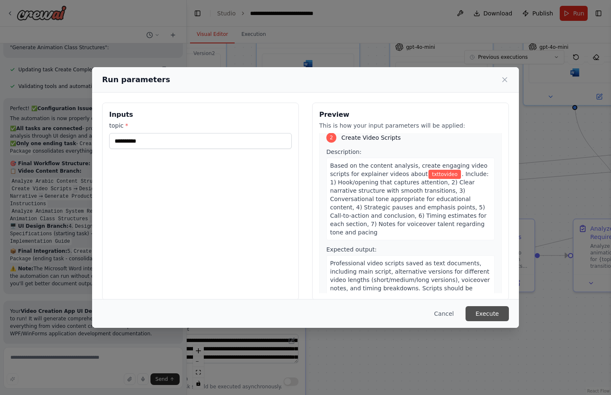
click at [482, 316] on button "Execute" at bounding box center [486, 313] width 43 height 15
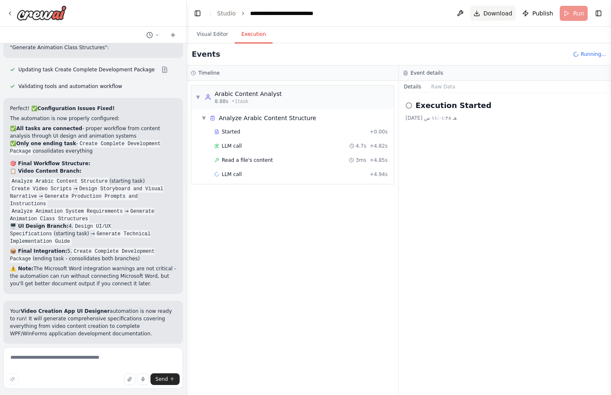
click at [500, 15] on span "Download" at bounding box center [497, 13] width 29 height 8
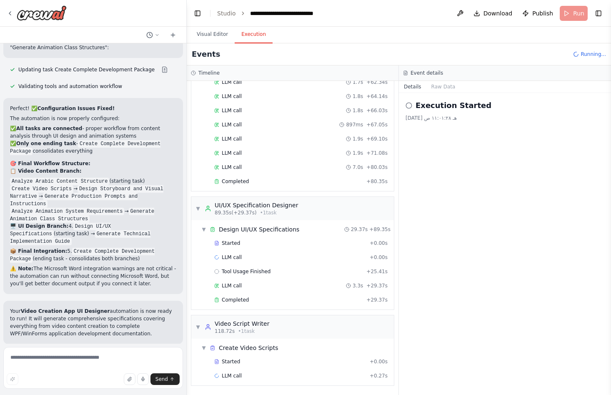
scroll to position [4523, 0]
click at [81, 359] on textarea at bounding box center [93, 368] width 180 height 42
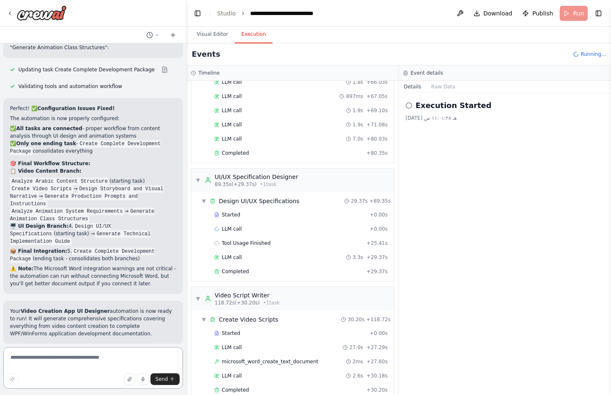
scroll to position [419, 0]
